Goal: Contribute content: Add original content to the website for others to see

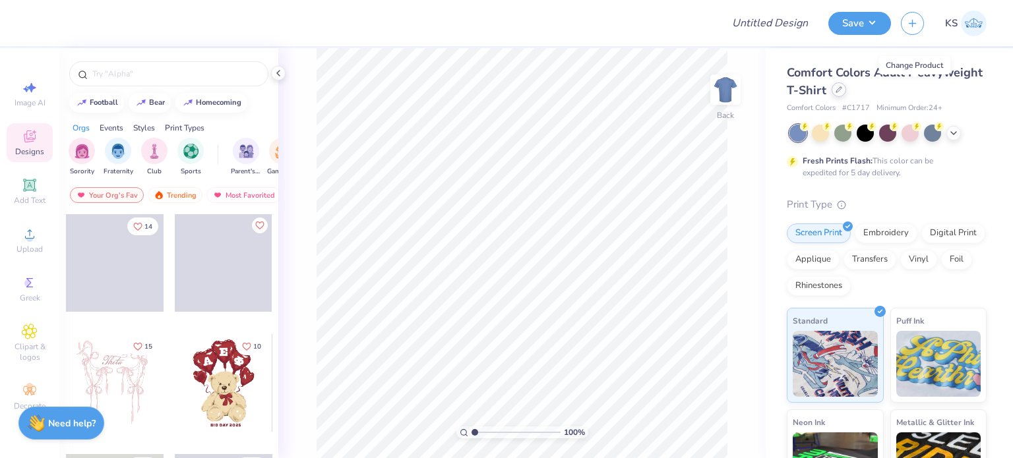
click at [846, 92] on div at bounding box center [838, 89] width 15 height 15
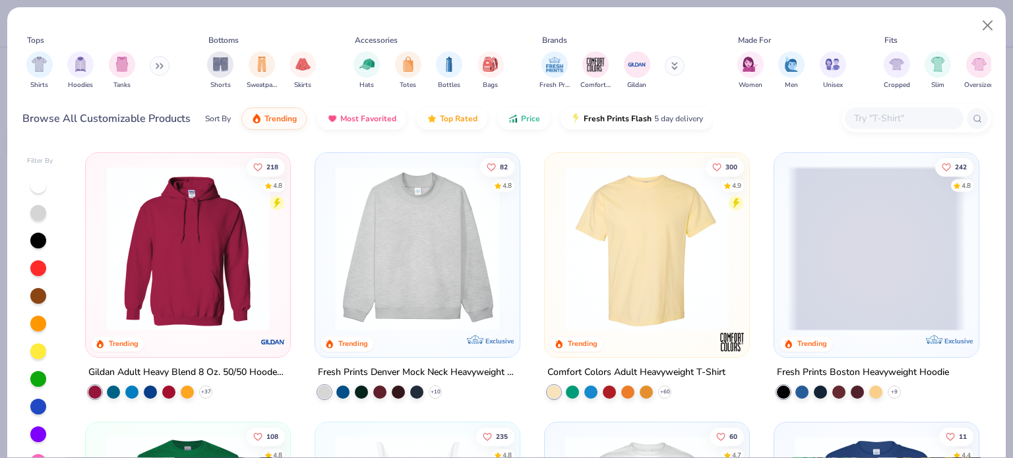
click at [459, 216] on img at bounding box center [417, 248] width 178 height 165
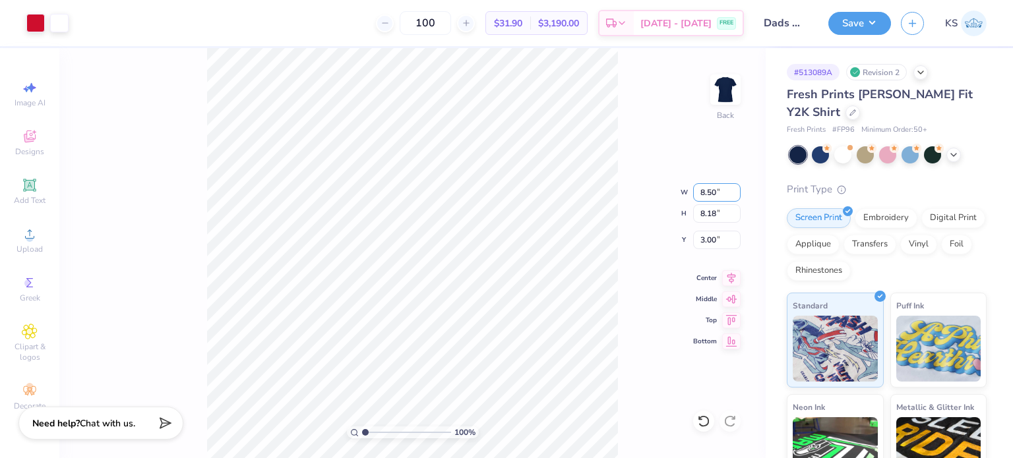
drag, startPoint x: 715, startPoint y: 194, endPoint x: 661, endPoint y: 201, distance: 53.9
click at [661, 201] on div "100 % Back W 8.50 8.50 " H 8.18 8.18 " Y 3.00 3.00 " Center Middle Top Bottom" at bounding box center [412, 253] width 706 height 410
click at [715, 191] on input "7.49" at bounding box center [716, 192] width 47 height 18
type input "7"
click at [716, 215] on input "8.18" at bounding box center [716, 213] width 47 height 18
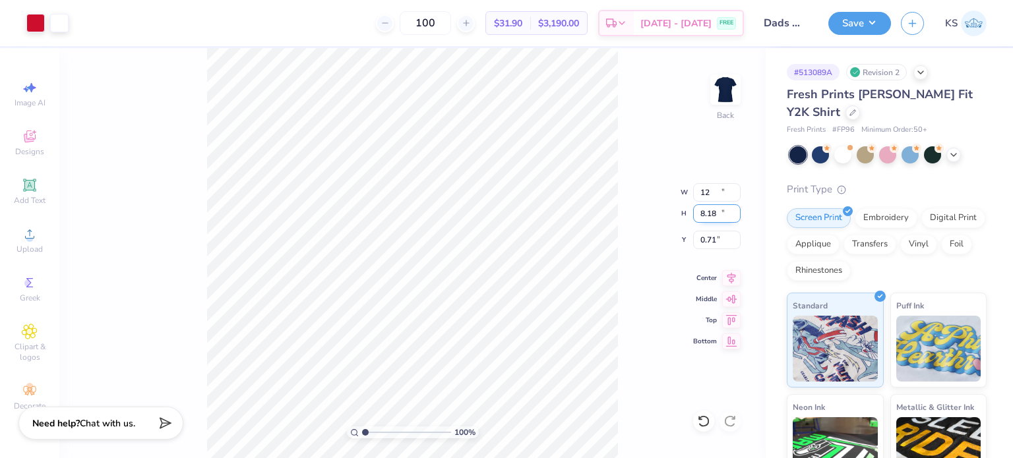
type input "11.70"
type input "12.77"
type input "0.71"
click at [26, 23] on div at bounding box center [35, 22] width 18 height 18
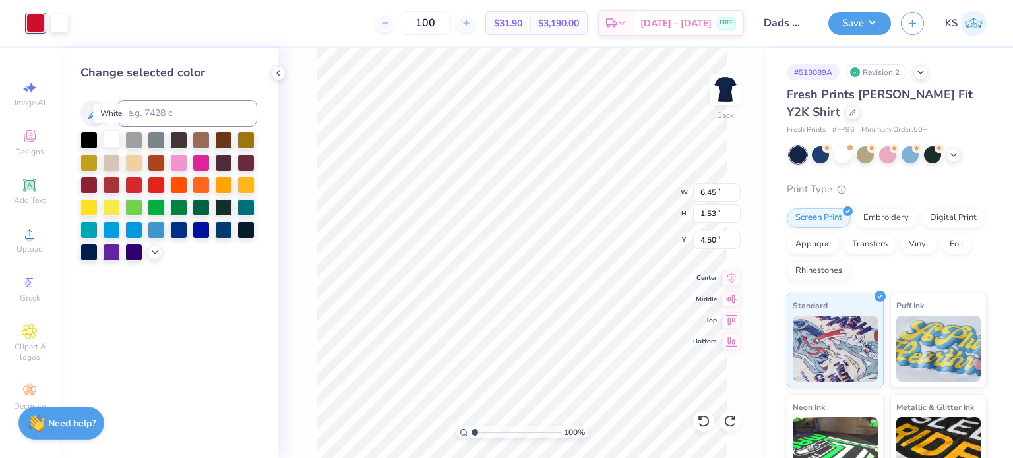
click at [110, 142] on div at bounding box center [111, 139] width 17 height 17
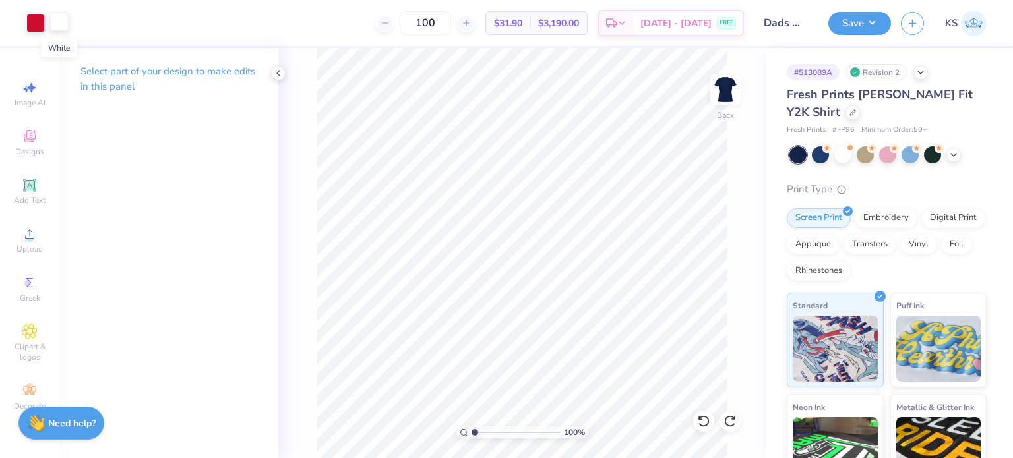
click at [55, 22] on div at bounding box center [59, 22] width 18 height 18
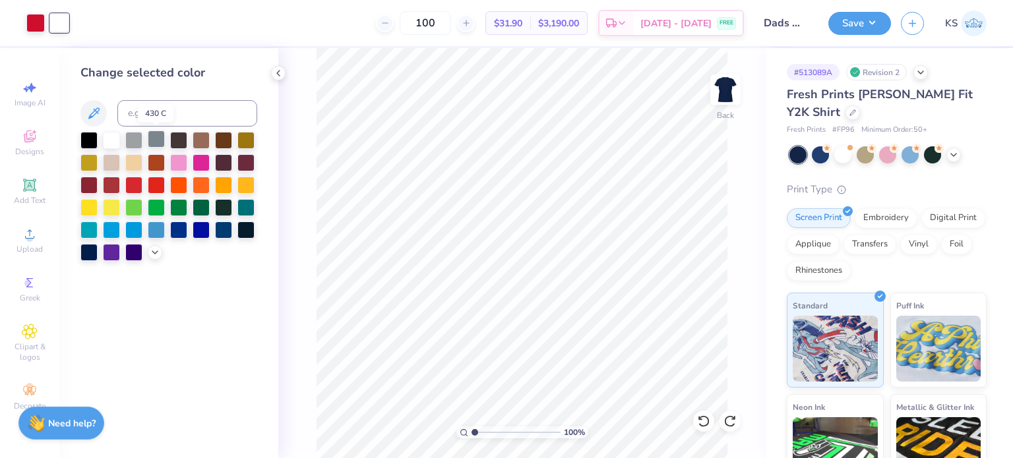
click at [160, 138] on div at bounding box center [156, 139] width 17 height 17
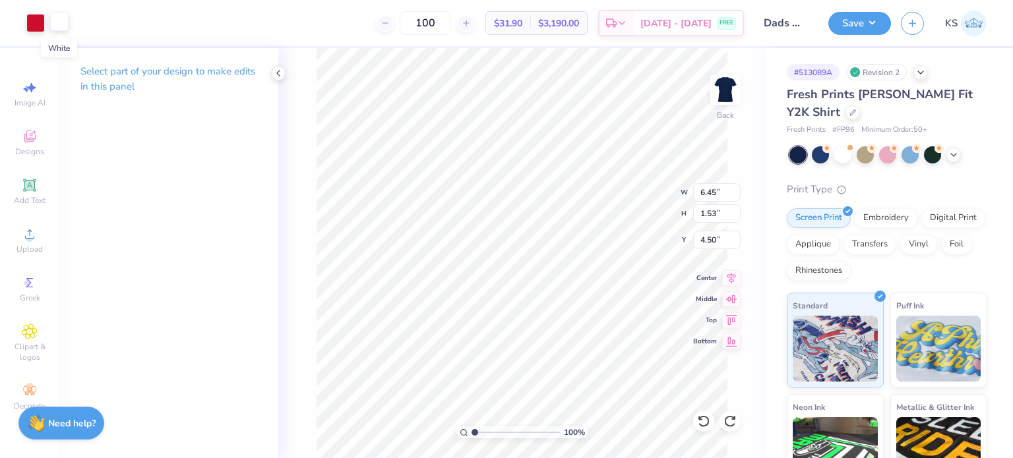
click at [56, 28] on div at bounding box center [59, 22] width 18 height 18
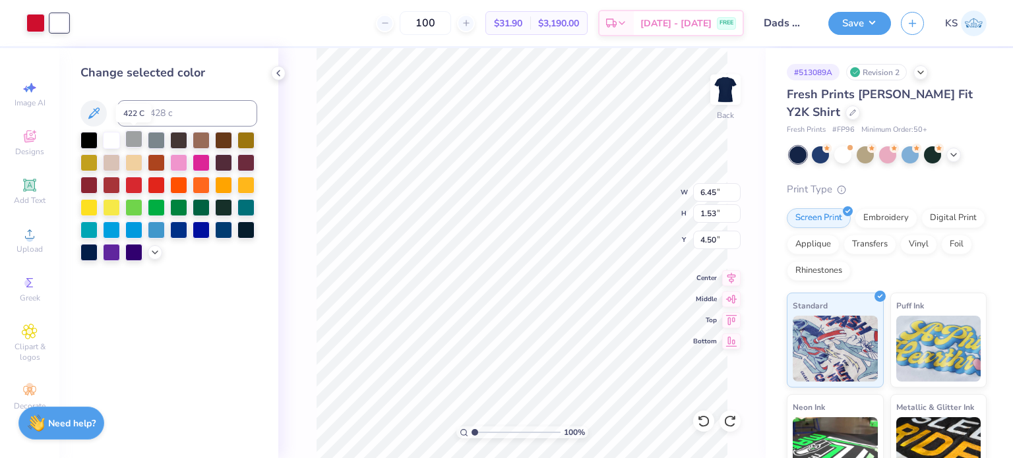
click at [133, 140] on div at bounding box center [133, 139] width 17 height 17
click at [35, 22] on div at bounding box center [35, 22] width 18 height 18
click at [113, 134] on div at bounding box center [111, 139] width 17 height 17
click at [61, 19] on div at bounding box center [59, 22] width 18 height 18
click at [111, 136] on div at bounding box center [111, 139] width 17 height 17
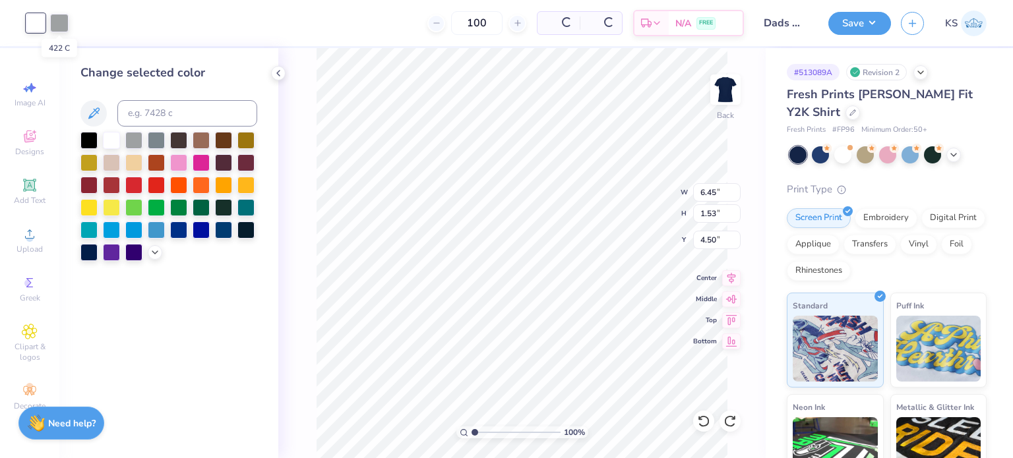
click at [61, 27] on div at bounding box center [59, 23] width 18 height 18
click at [158, 179] on div at bounding box center [156, 183] width 17 height 17
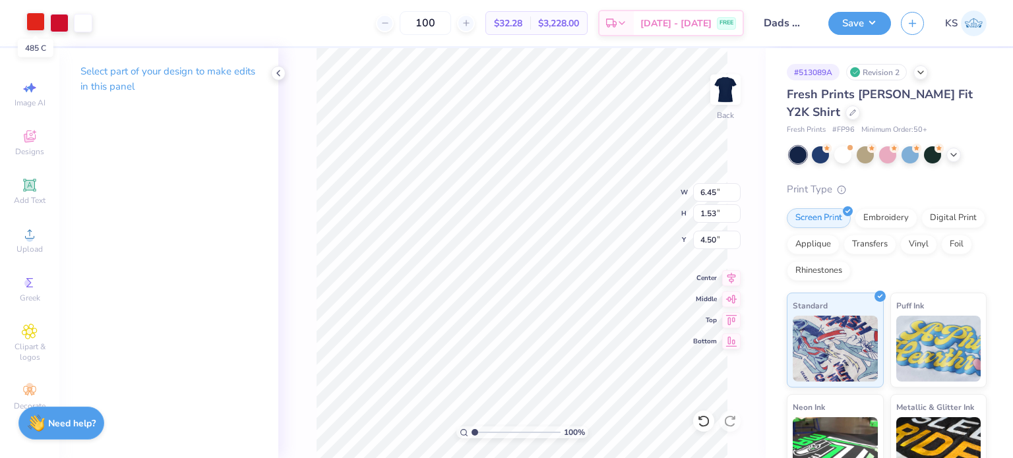
click at [40, 20] on div at bounding box center [35, 22] width 18 height 18
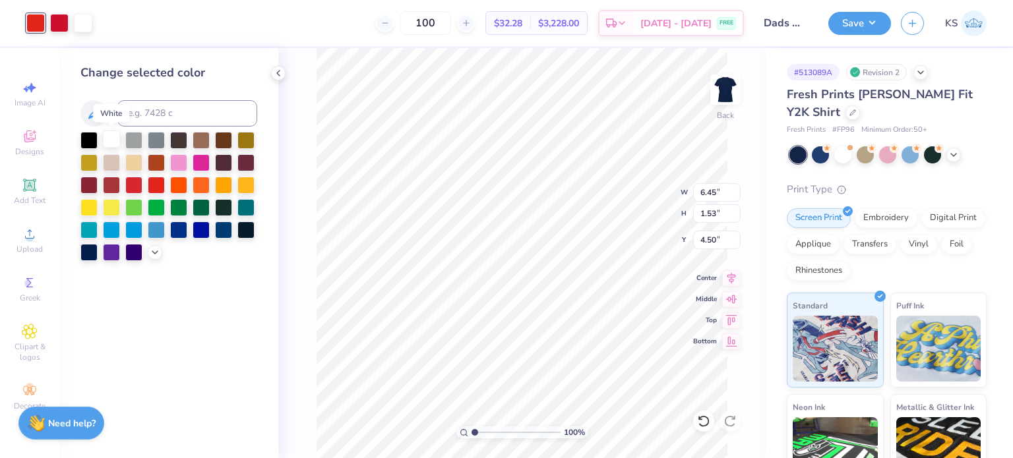
click at [111, 137] on div at bounding box center [111, 139] width 17 height 17
click at [58, 20] on div at bounding box center [59, 22] width 18 height 18
click at [113, 139] on div at bounding box center [111, 139] width 17 height 17
click at [36, 24] on div at bounding box center [35, 22] width 18 height 18
click at [137, 107] on input at bounding box center [187, 113] width 140 height 26
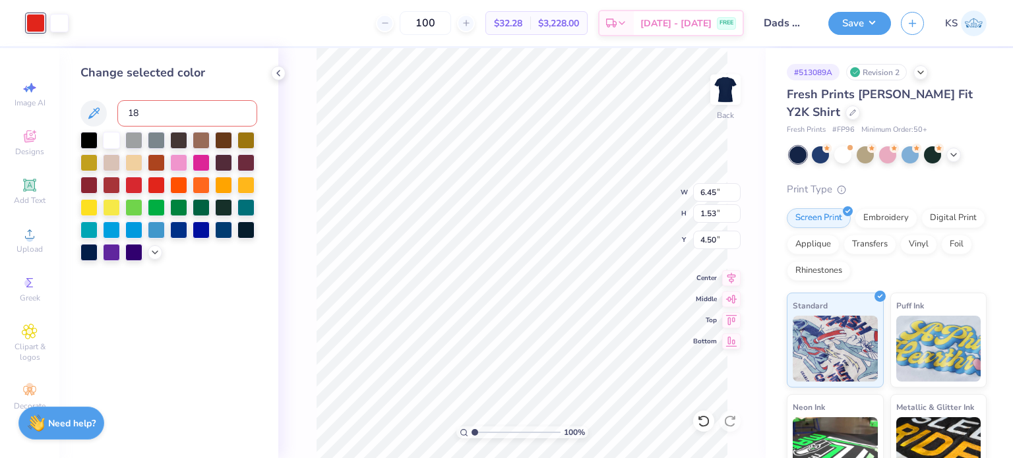
type input "186"
click at [303, 100] on div "100 % Back W 6.45 6.45 " H 1.53 1.53 " Y 4.50 4.50 " Center Middle Top Bottom" at bounding box center [521, 253] width 487 height 410
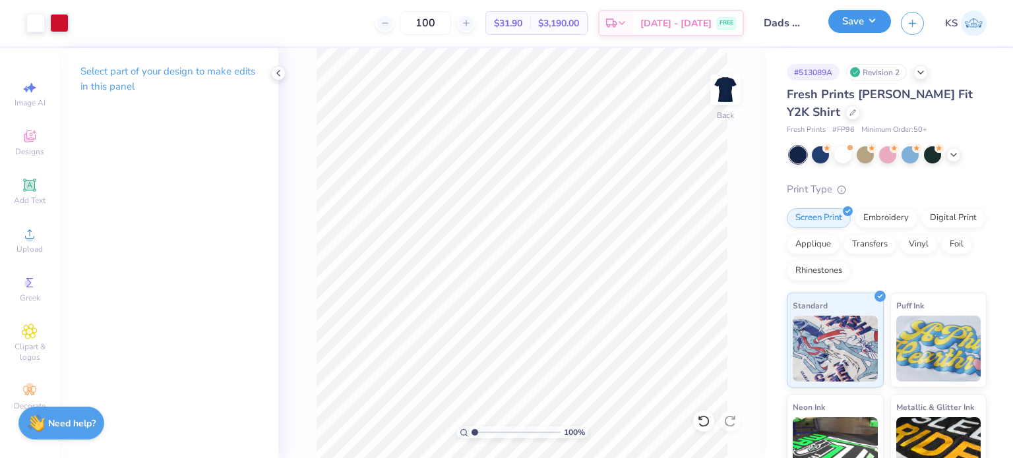
click at [852, 13] on button "Save" at bounding box center [859, 21] width 63 height 23
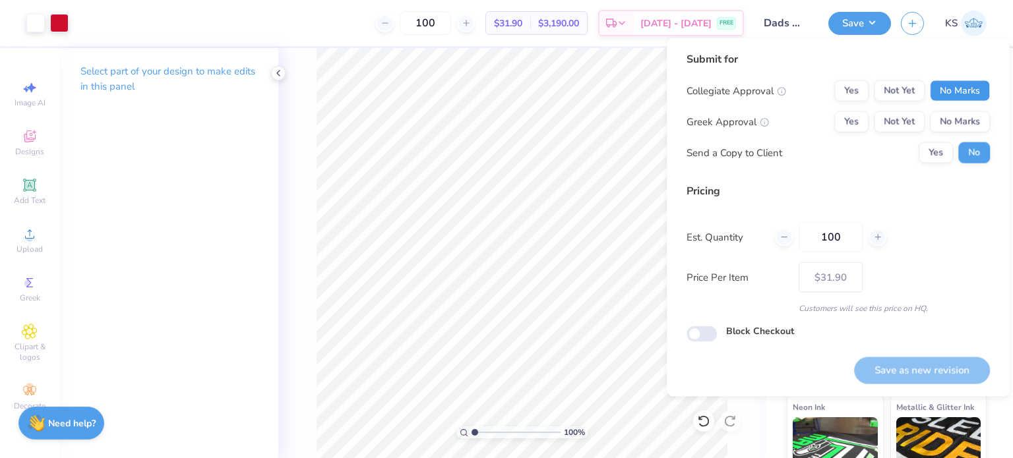
click at [958, 90] on button "No Marks" at bounding box center [959, 90] width 60 height 21
click at [850, 120] on button "Yes" at bounding box center [851, 121] width 34 height 21
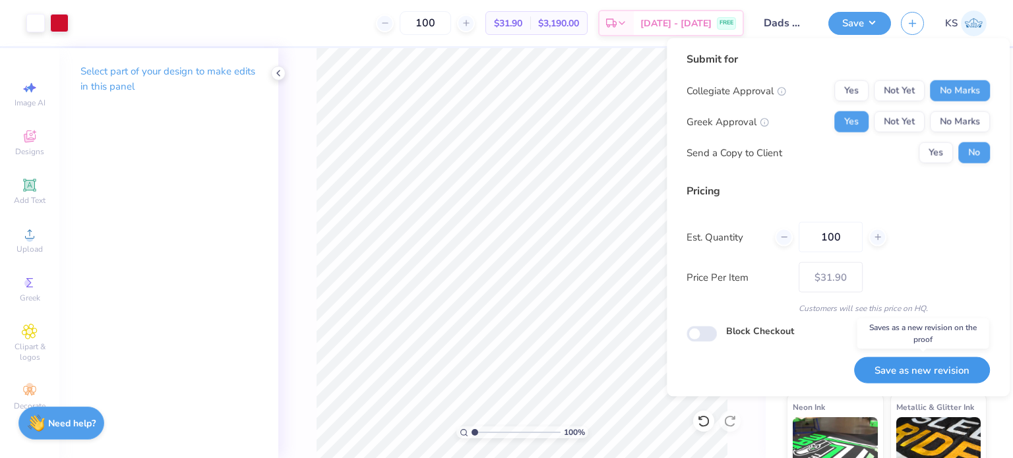
click at [908, 371] on button "Save as new revision" at bounding box center [922, 370] width 136 height 27
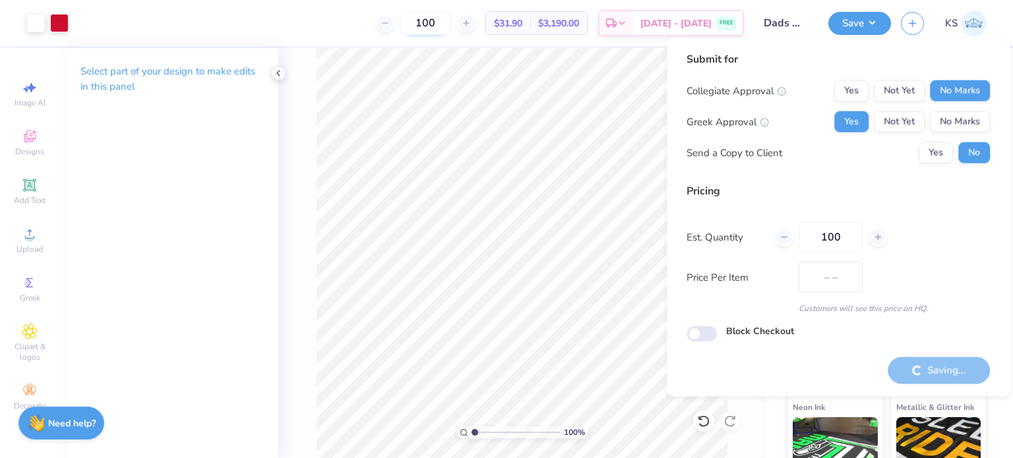
type input "$31.90"
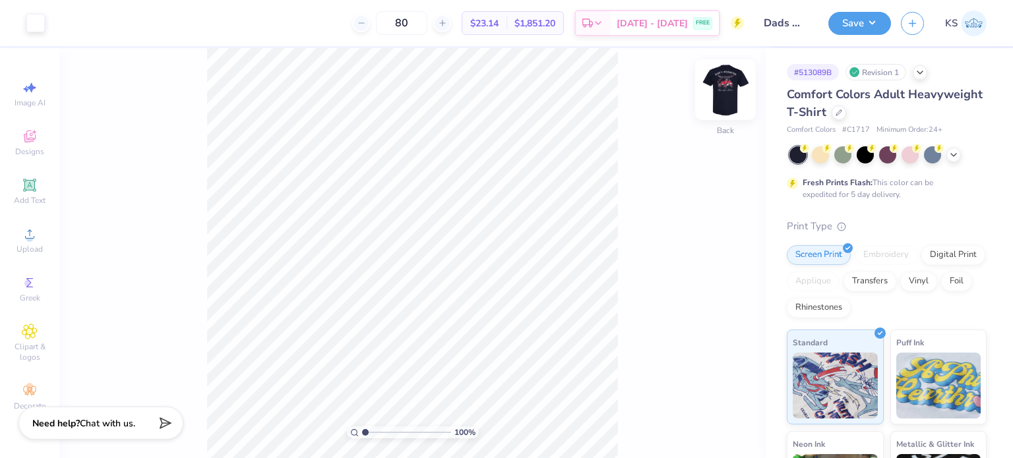
click at [736, 97] on img at bounding box center [725, 89] width 53 height 53
